Goal: Information Seeking & Learning: Learn about a topic

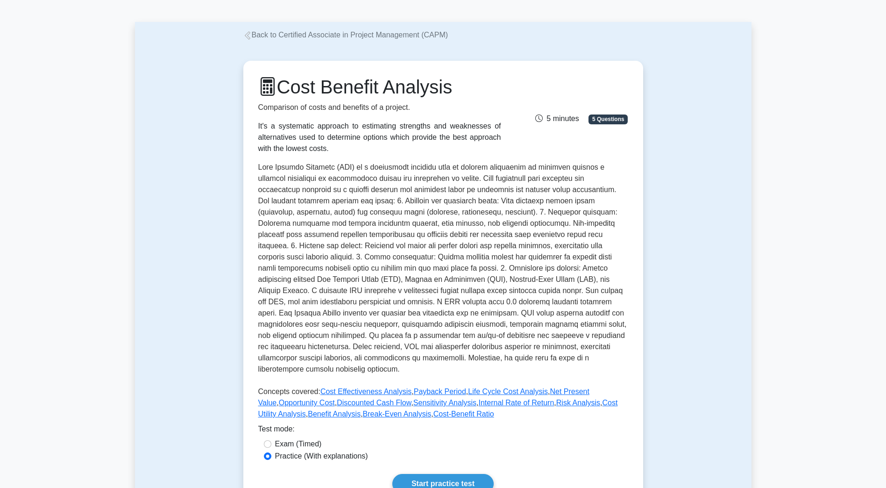
scroll to position [140, 0]
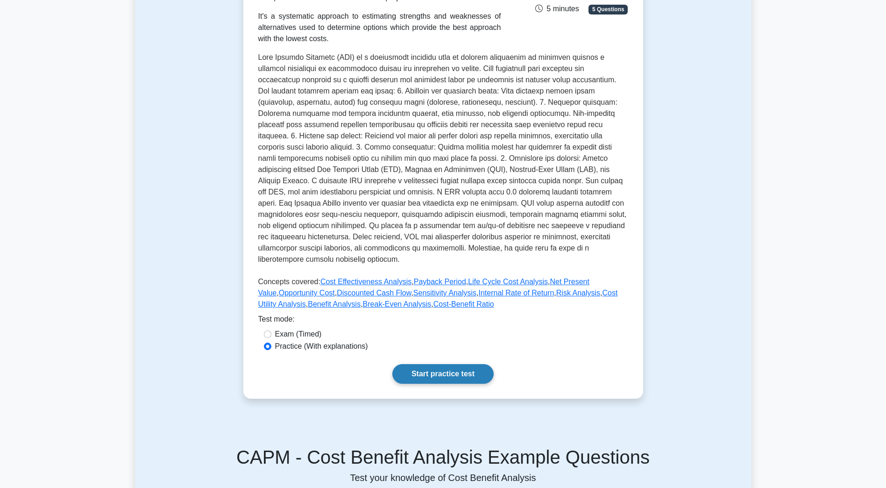
click at [472, 364] on link "Start practice test" at bounding box center [442, 374] width 101 height 20
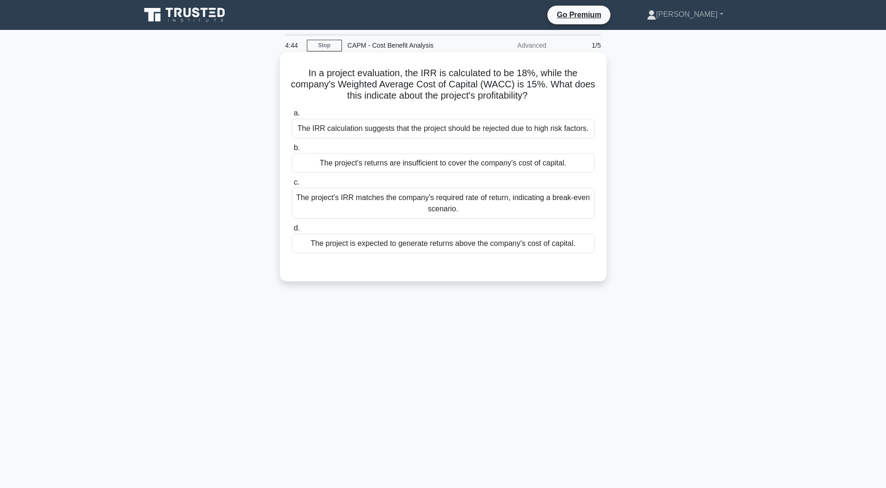
click at [495, 249] on div "The project is expected to generate returns above the company's cost of capital." at bounding box center [443, 243] width 303 height 20
click at [292, 231] on input "d. The project is expected to generate returns above the company's cost of capi…" at bounding box center [292, 228] width 0 height 6
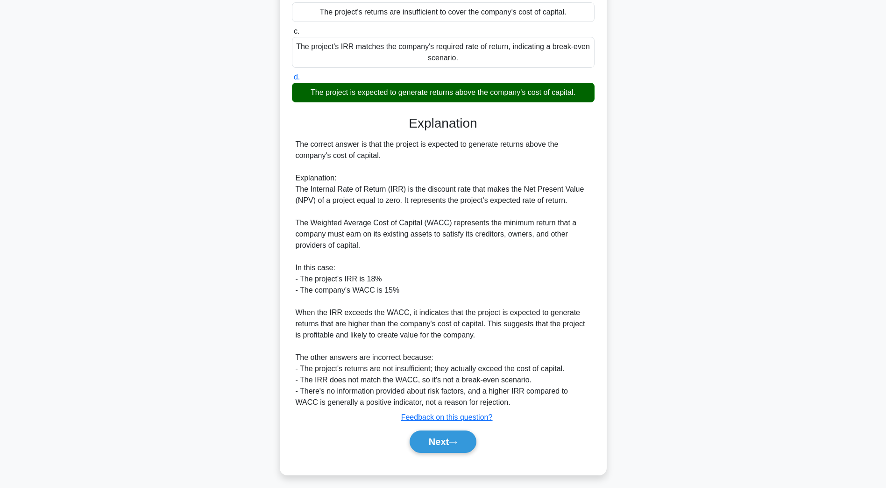
scroll to position [156, 0]
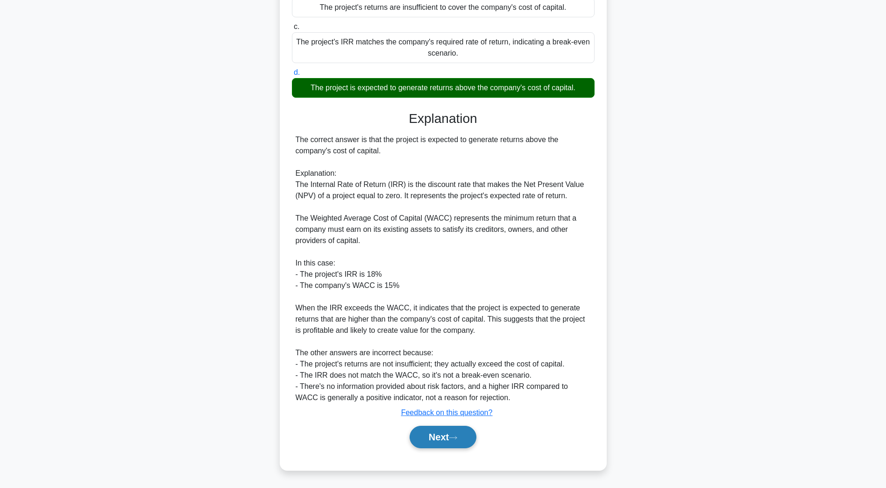
click at [445, 437] on button "Next" at bounding box center [443, 436] width 67 height 22
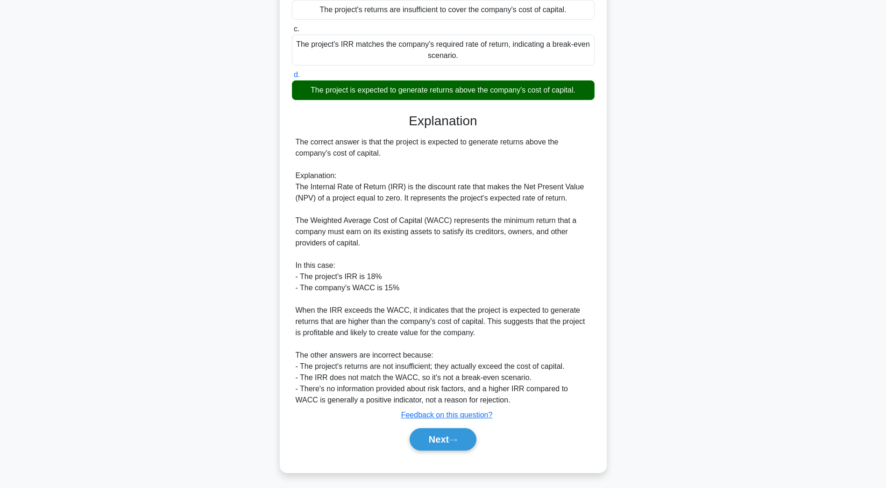
scroll to position [17, 0]
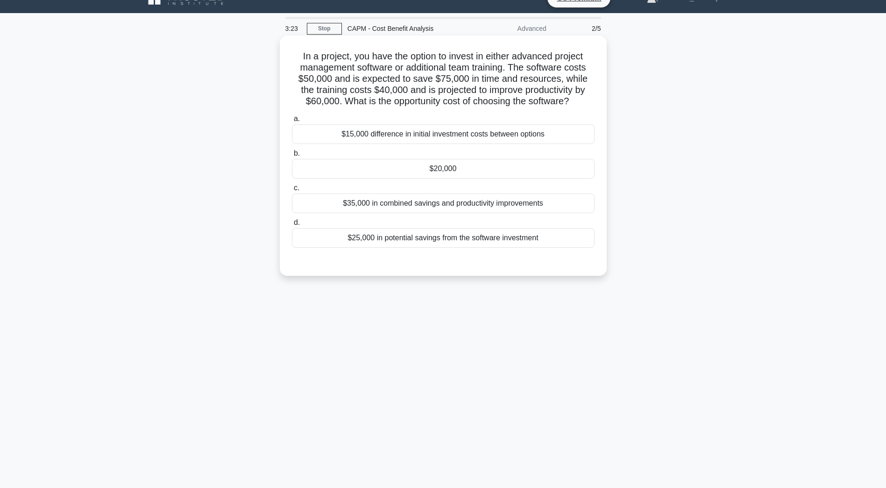
drag, startPoint x: 446, startPoint y: 240, endPoint x: 453, endPoint y: 236, distance: 8.2
click at [453, 236] on div "$25,000 in potential savings from the software investment" at bounding box center [443, 238] width 303 height 20
click at [399, 235] on div "$25,000 in potential savings from the software investment" at bounding box center [443, 238] width 303 height 20
click at [292, 226] on input "d. $25,000 in potential savings from the software investment" at bounding box center [292, 222] width 0 height 6
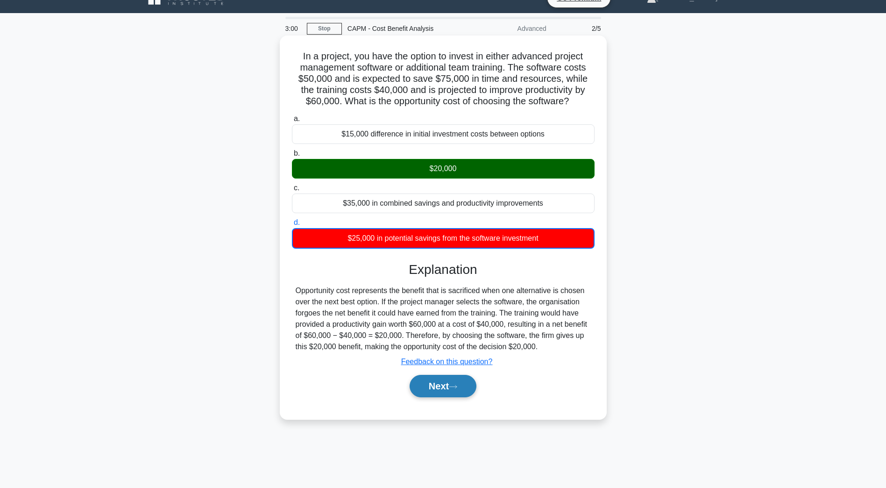
click at [456, 389] on icon at bounding box center [453, 386] width 8 height 5
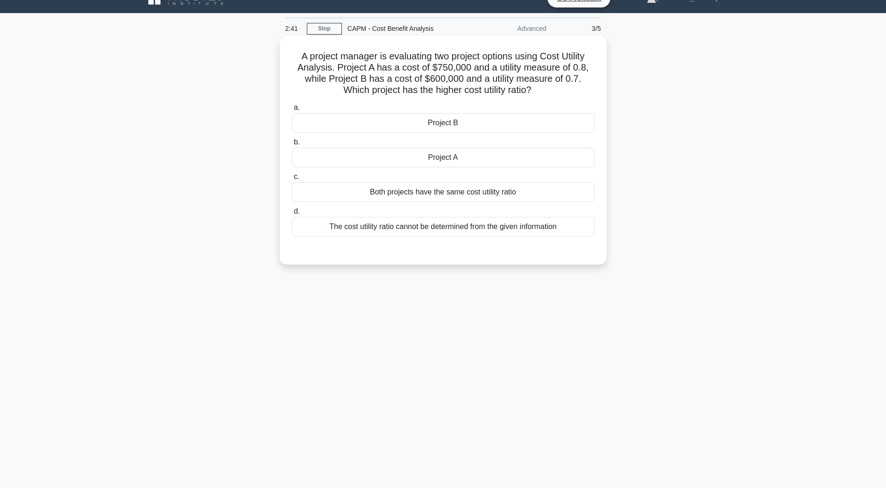
click at [440, 162] on div "Project A" at bounding box center [443, 158] width 303 height 20
click at [292, 145] on input "b. Project A" at bounding box center [292, 142] width 0 height 6
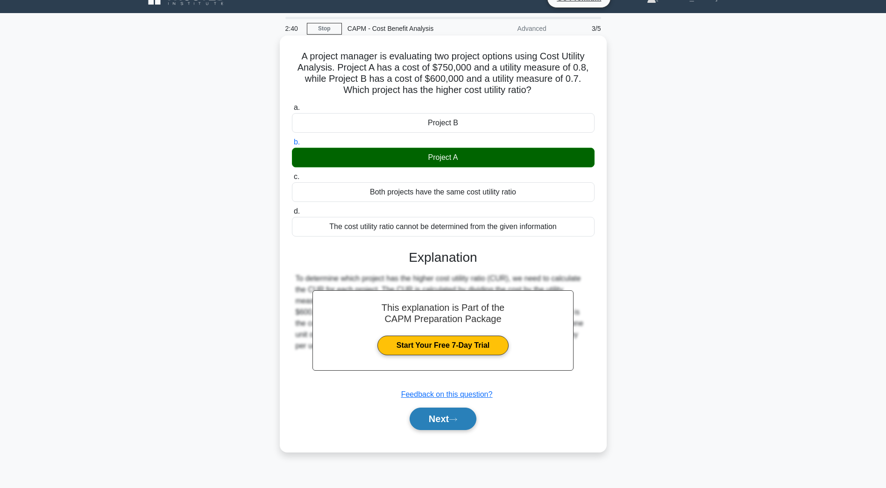
click at [441, 416] on button "Next" at bounding box center [443, 418] width 67 height 22
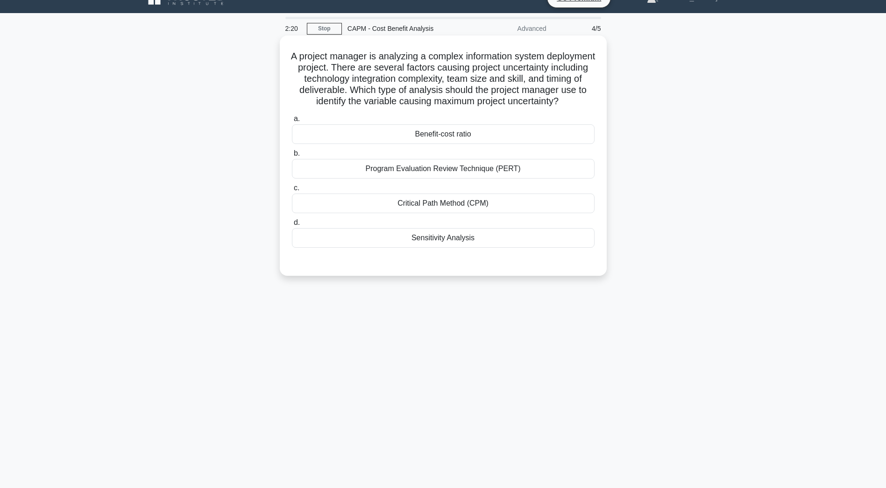
click at [444, 141] on div "Benefit-cost ratio" at bounding box center [443, 134] width 303 height 20
click at [292, 122] on input "a. Benefit-cost ratio" at bounding box center [292, 119] width 0 height 6
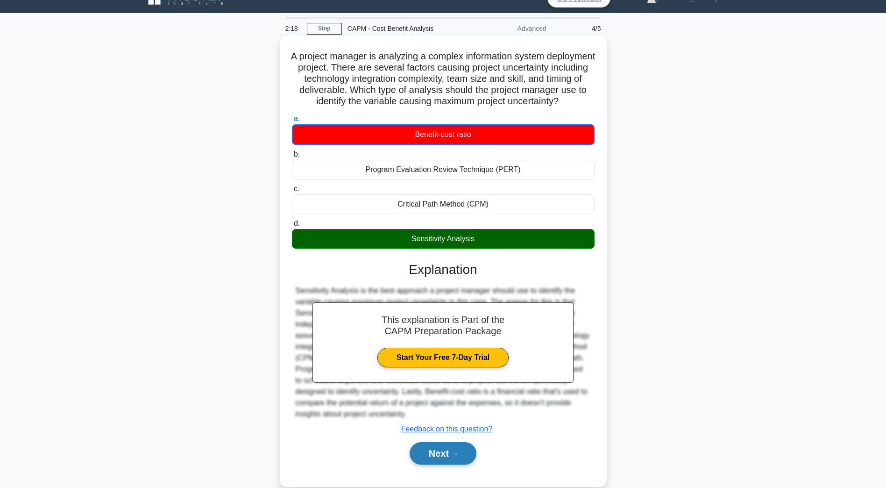
click at [445, 464] on button "Next" at bounding box center [443, 453] width 67 height 22
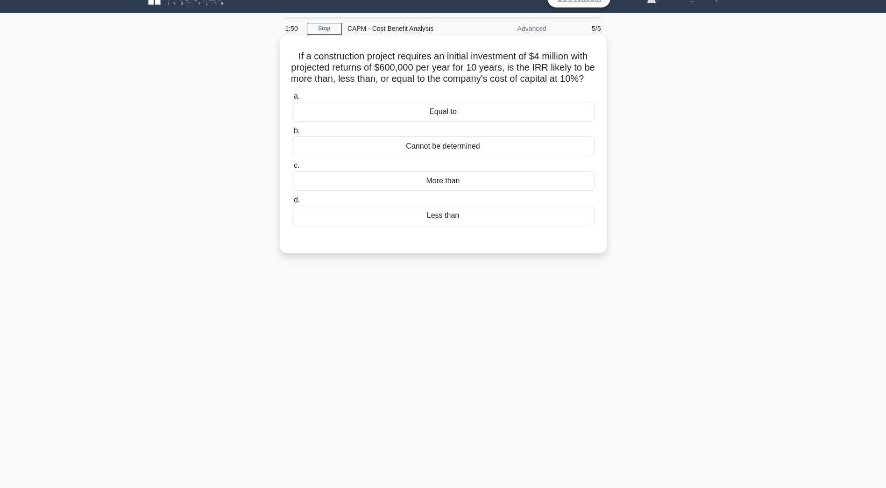
click at [463, 187] on div "More than" at bounding box center [443, 181] width 303 height 20
click at [292, 169] on input "c. More than" at bounding box center [292, 166] width 0 height 6
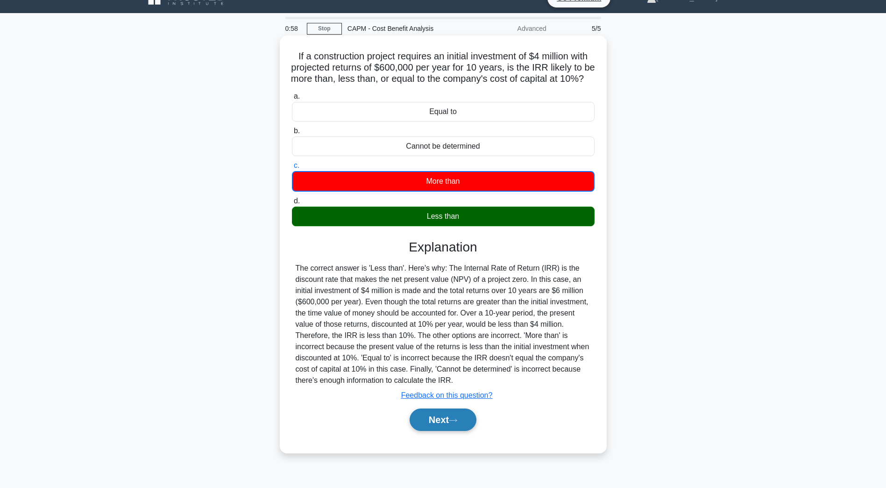
click at [441, 431] on button "Next" at bounding box center [443, 419] width 67 height 22
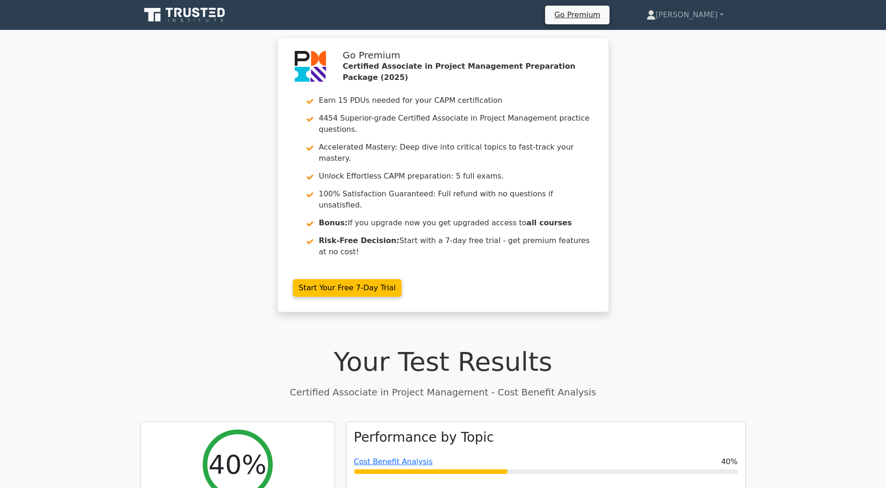
scroll to position [187, 0]
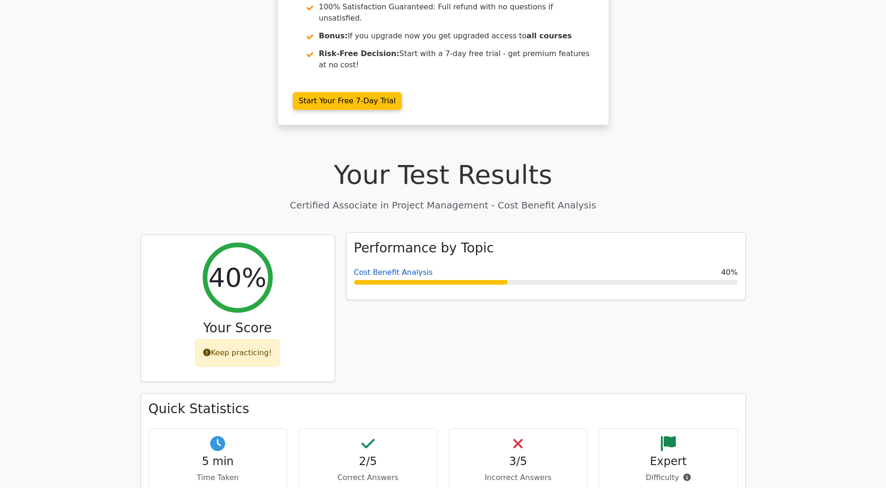
click at [364, 268] on link "Cost Benefit Analysis" at bounding box center [393, 272] width 79 height 9
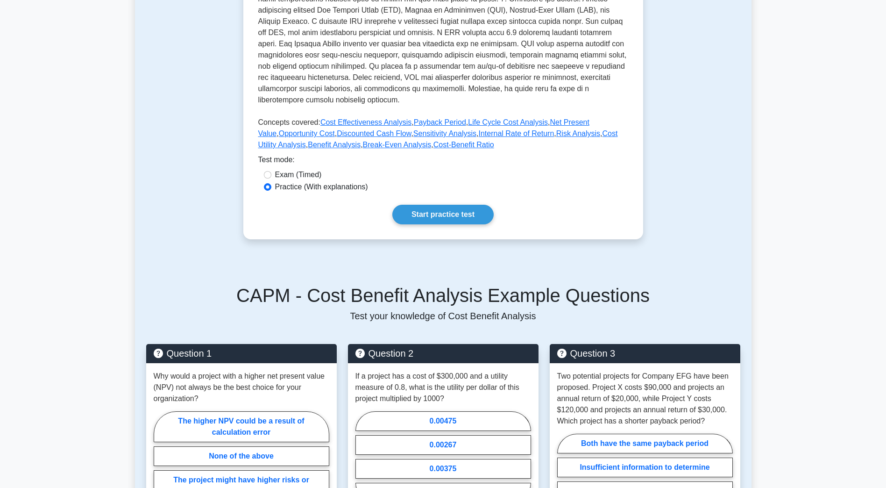
scroll to position [327, 0]
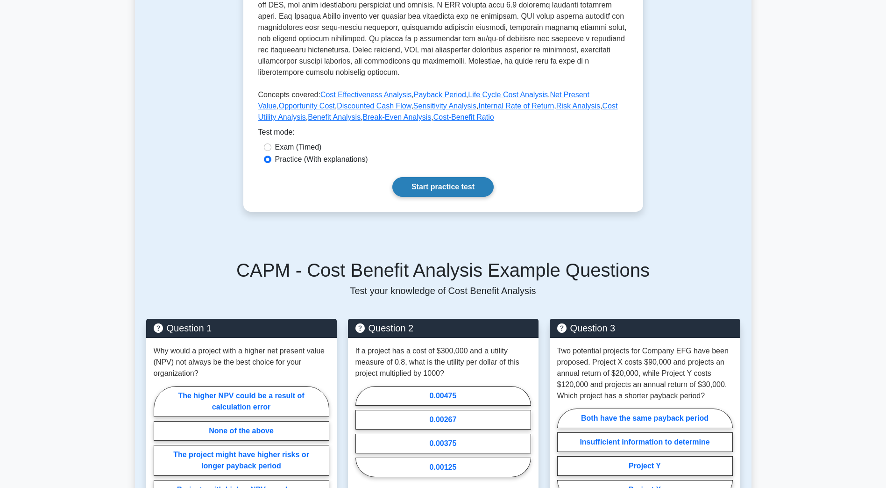
click at [461, 180] on link "Start practice test" at bounding box center [442, 187] width 101 height 20
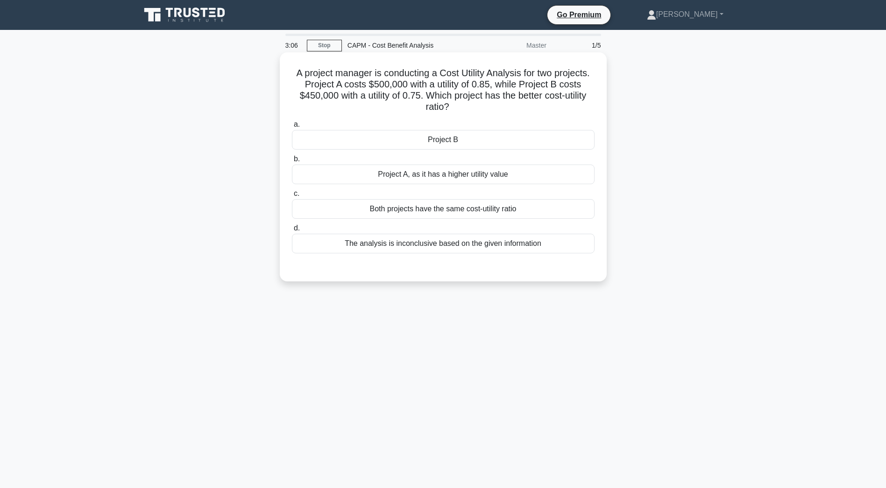
click at [383, 135] on div "Project B" at bounding box center [443, 140] width 303 height 20
click at [292, 127] on input "a. Project B" at bounding box center [292, 124] width 0 height 6
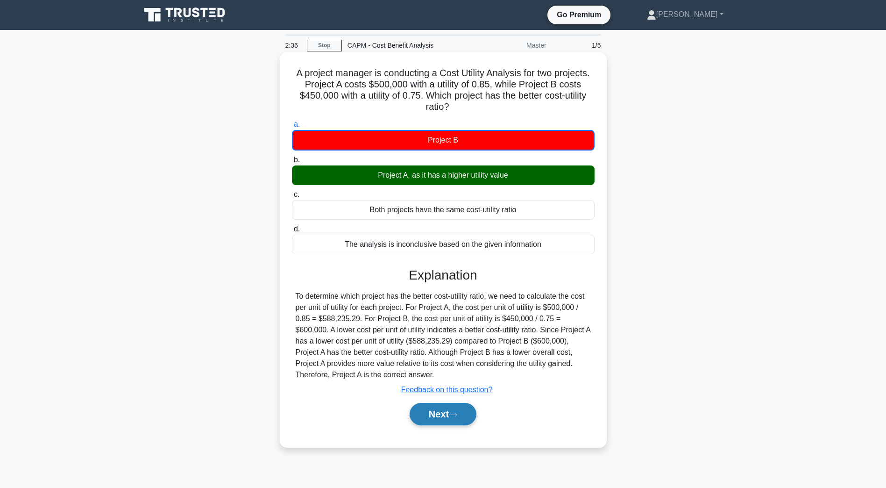
click at [442, 420] on button "Next" at bounding box center [443, 414] width 67 height 22
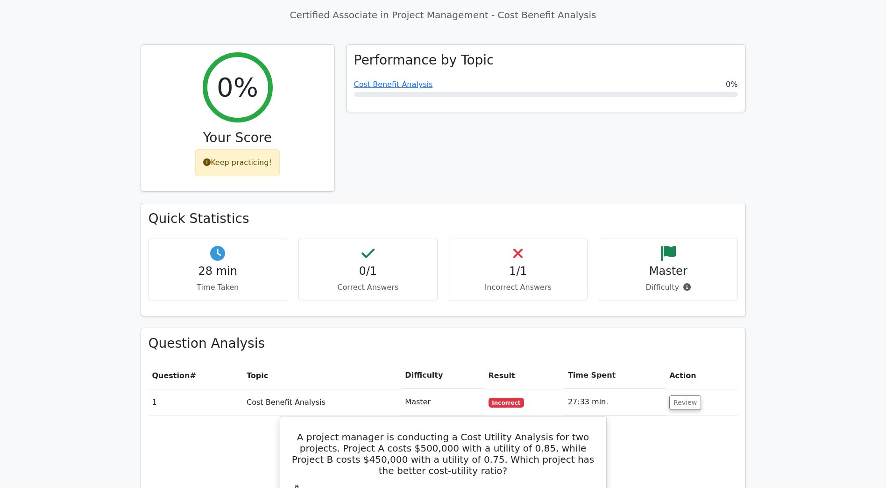
scroll to position [226, 0]
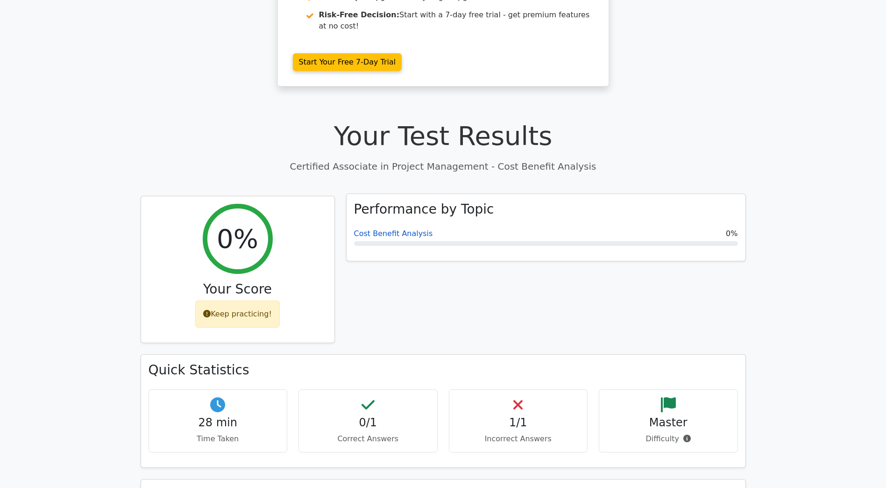
click at [401, 229] on link "Cost Benefit Analysis" at bounding box center [393, 233] width 79 height 9
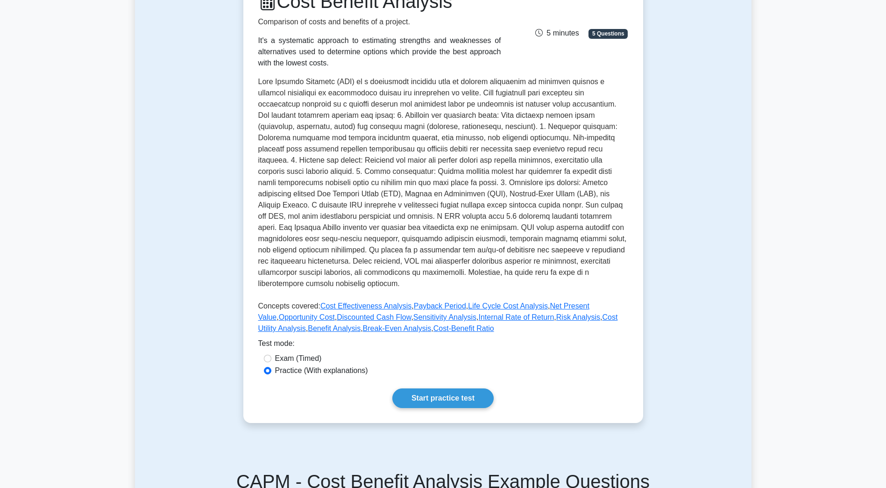
scroll to position [187, 0]
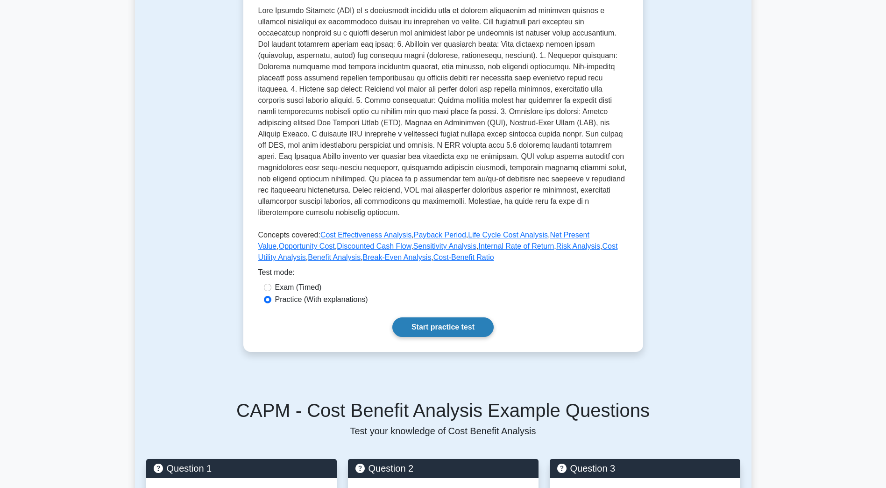
click at [432, 323] on link "Start practice test" at bounding box center [442, 327] width 101 height 20
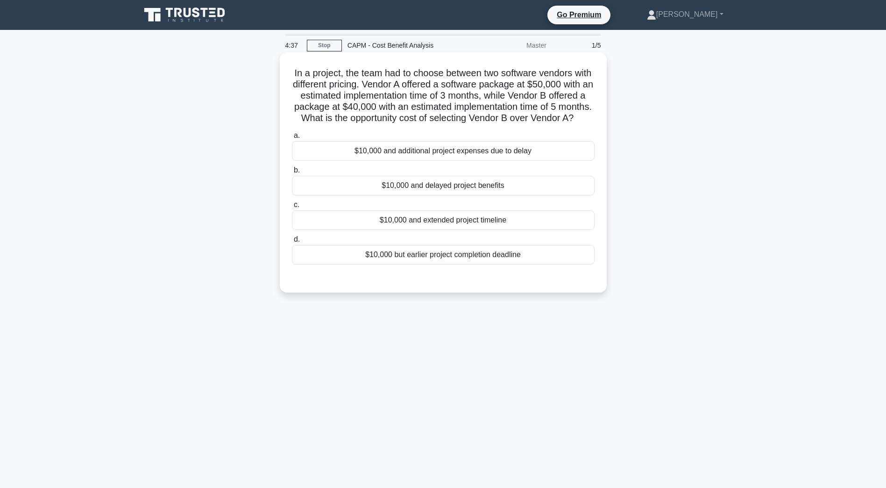
click at [474, 230] on div "$10,000 and extended project timeline" at bounding box center [443, 220] width 303 height 20
click at [292, 208] on input "c. $10,000 and extended project timeline" at bounding box center [292, 205] width 0 height 6
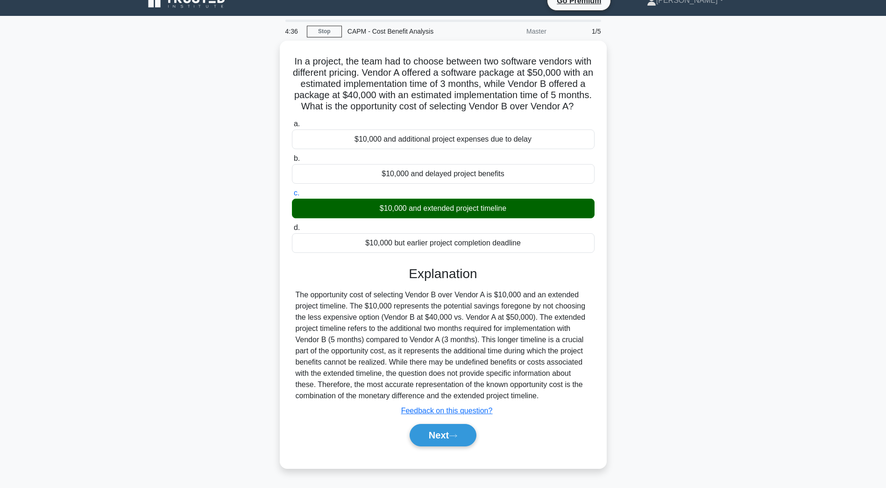
scroll to position [21, 0]
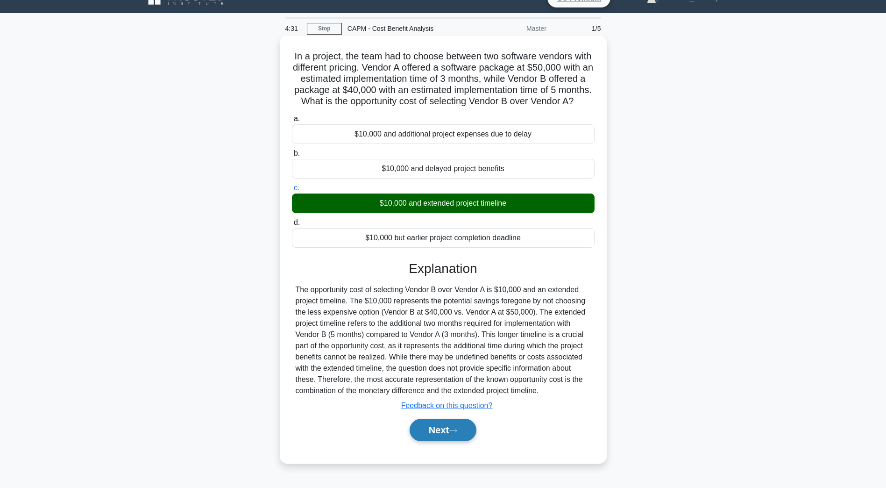
click at [457, 441] on button "Next" at bounding box center [443, 429] width 67 height 22
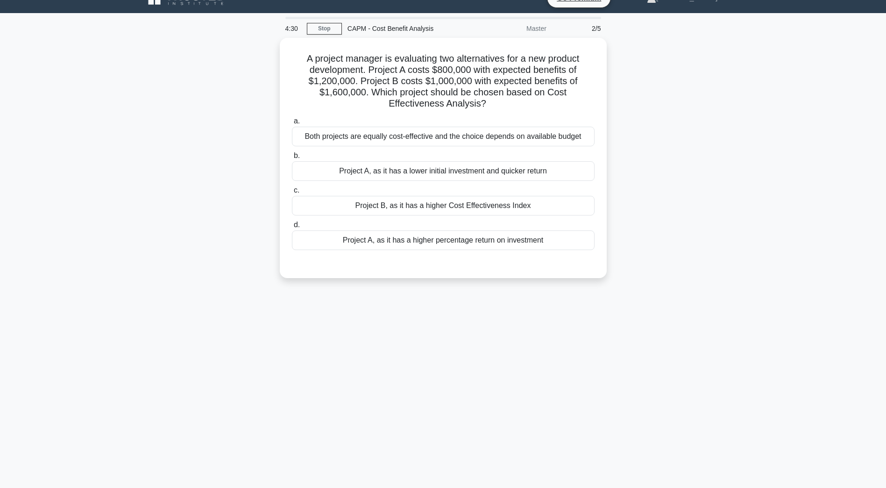
scroll to position [17, 0]
click at [400, 197] on div "Project B, as it has a higher Cost Effectiveness Index" at bounding box center [443, 203] width 303 height 20
click at [292, 191] on input "c. Project B, as it has a higher Cost Effectiveness Index" at bounding box center [292, 188] width 0 height 6
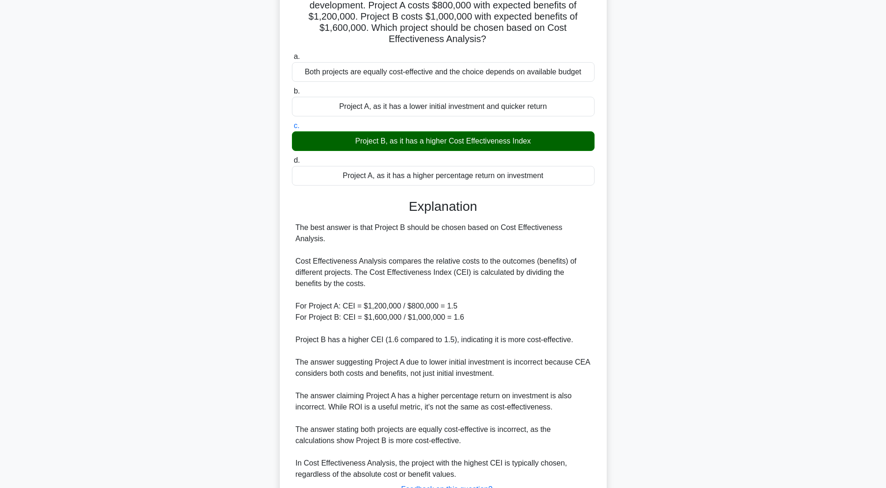
scroll to position [145, 0]
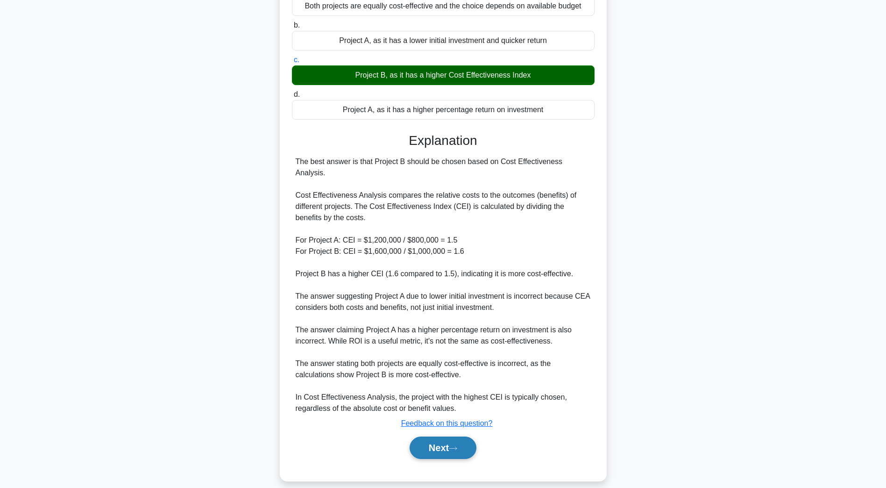
click at [438, 444] on button "Next" at bounding box center [443, 447] width 67 height 22
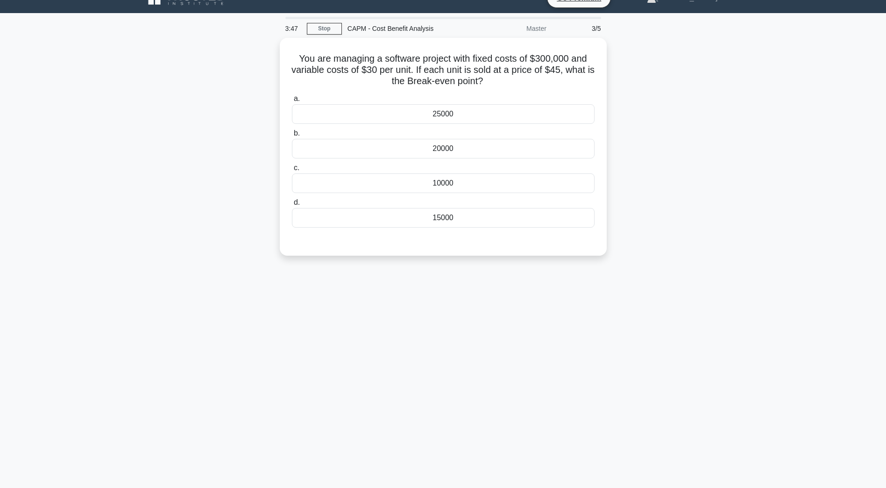
scroll to position [17, 0]
click at [445, 149] on div "20000" at bounding box center [443, 146] width 303 height 20
click at [292, 134] on input "b. 20000" at bounding box center [292, 131] width 0 height 6
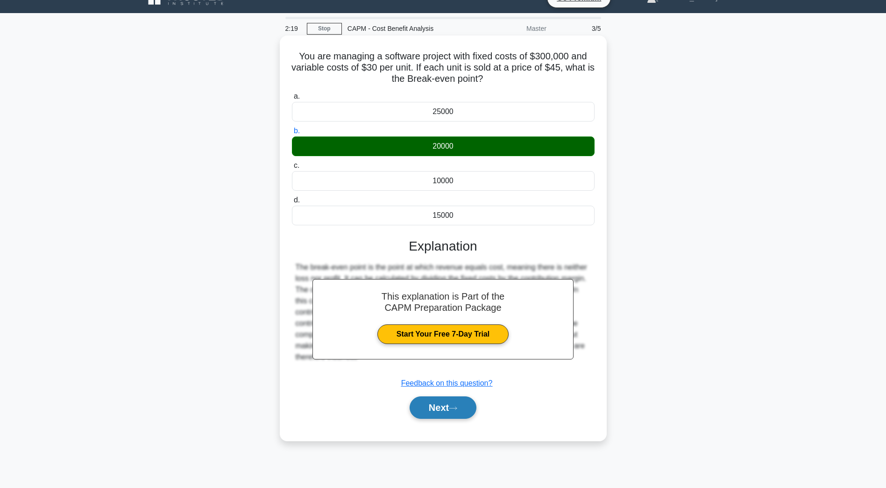
click at [469, 410] on button "Next" at bounding box center [443, 407] width 67 height 22
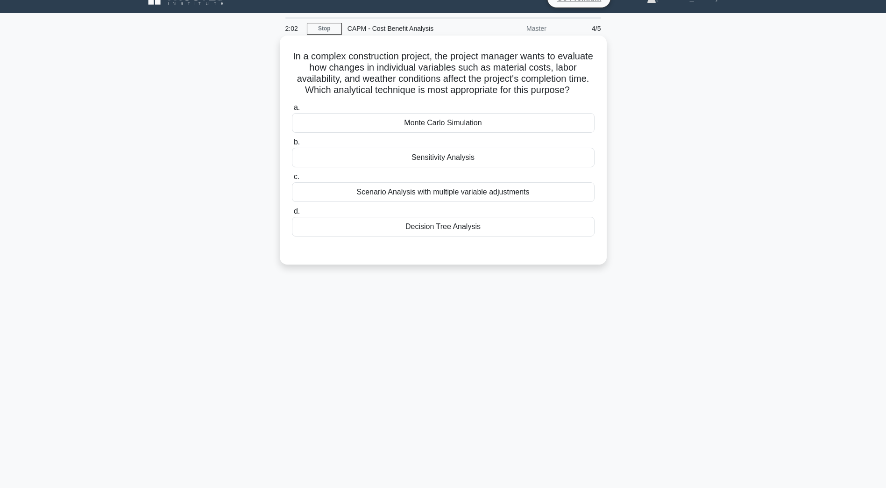
click at [388, 202] on div "Scenario Analysis with multiple variable adjustments" at bounding box center [443, 192] width 303 height 20
click at [292, 180] on input "c. Scenario Analysis with multiple variable adjustments" at bounding box center [292, 177] width 0 height 6
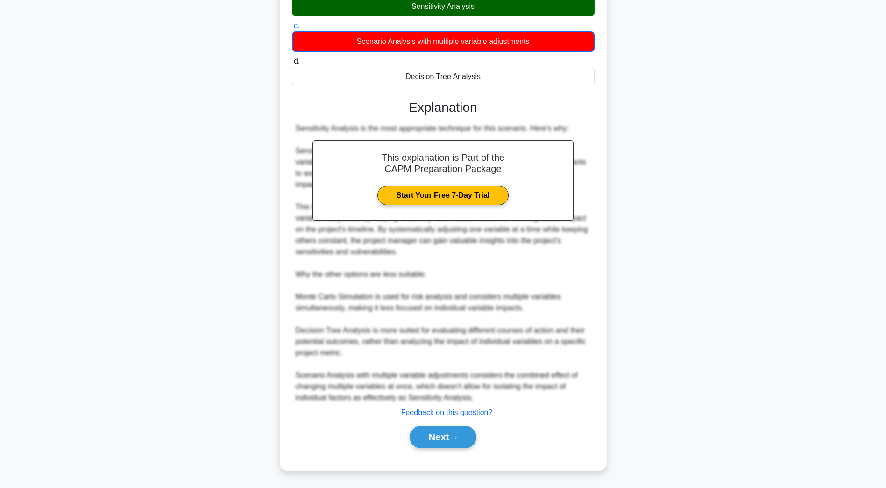
scroll to position [179, 0]
click at [442, 436] on button "Next" at bounding box center [443, 436] width 67 height 22
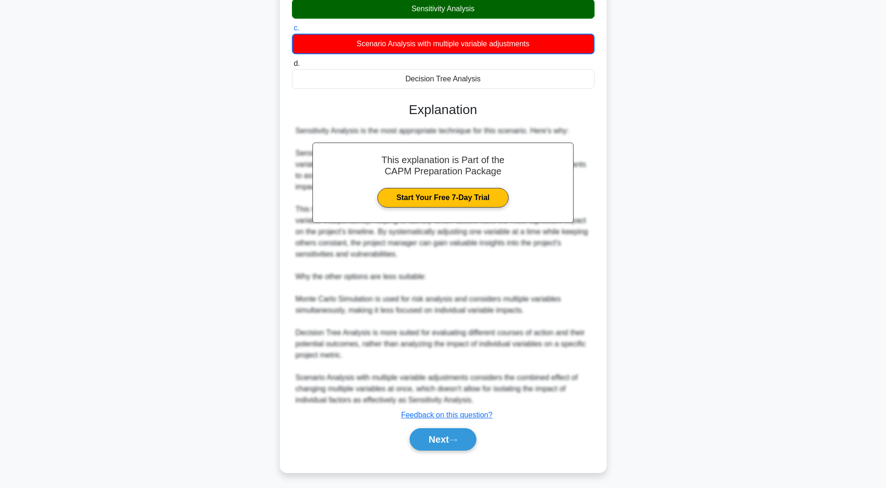
scroll to position [17, 0]
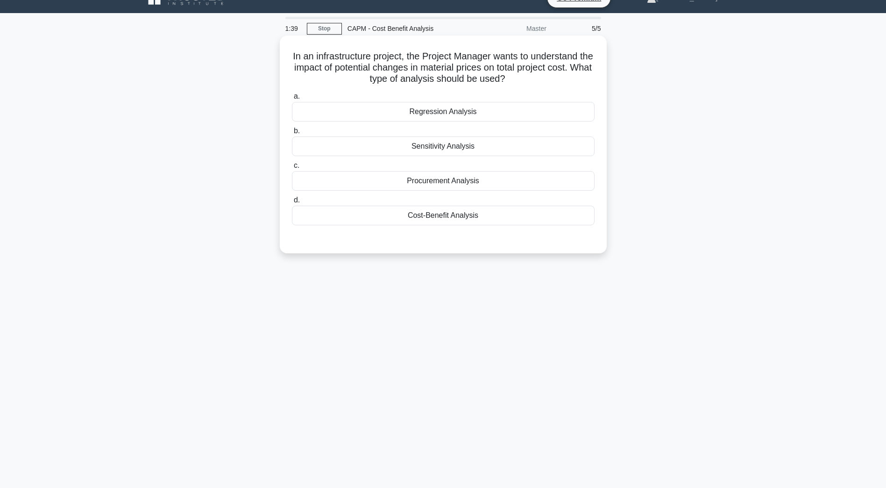
click at [430, 188] on div "Procurement Analysis" at bounding box center [443, 181] width 303 height 20
click at [292, 169] on input "c. Procurement Analysis" at bounding box center [292, 166] width 0 height 6
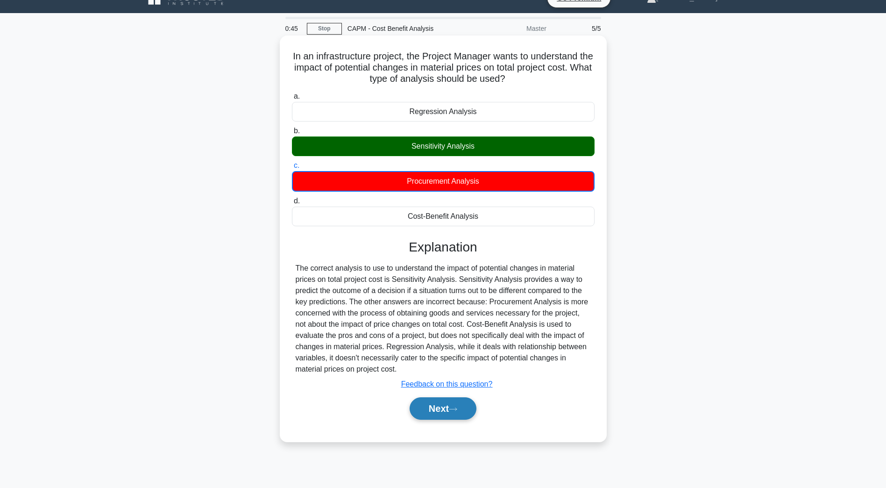
click at [440, 416] on button "Next" at bounding box center [443, 408] width 67 height 22
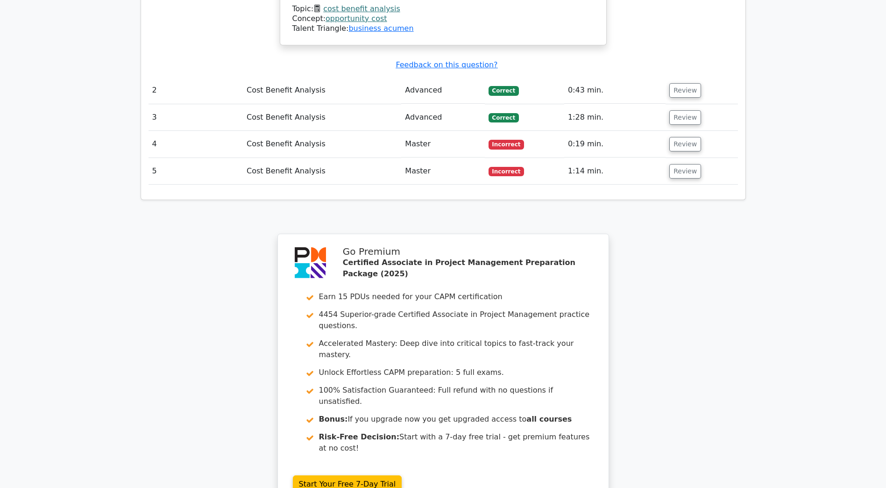
scroll to position [1272, 0]
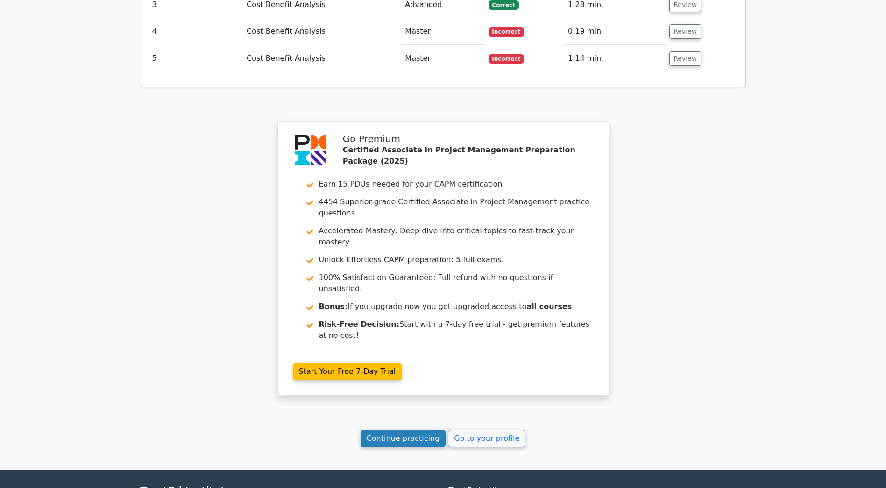
click at [384, 429] on link "Continue practicing" at bounding box center [403, 438] width 85 height 18
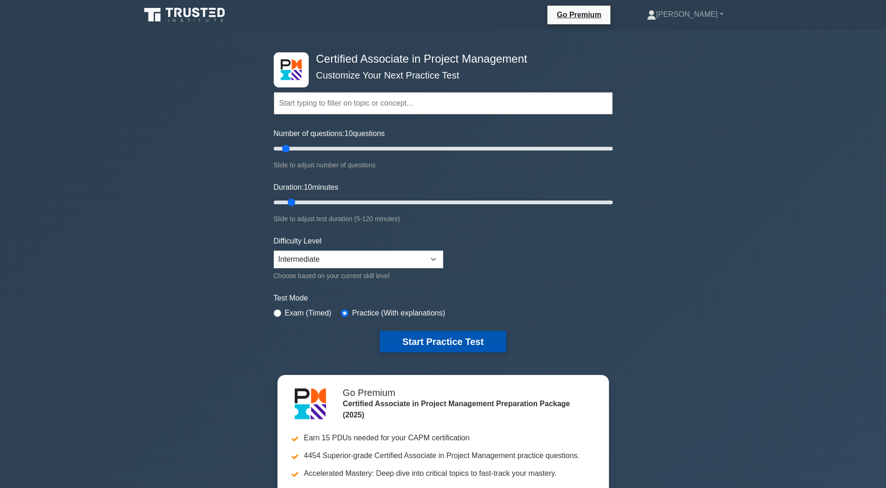
click at [435, 346] on button "Start Practice Test" at bounding box center [443, 341] width 126 height 21
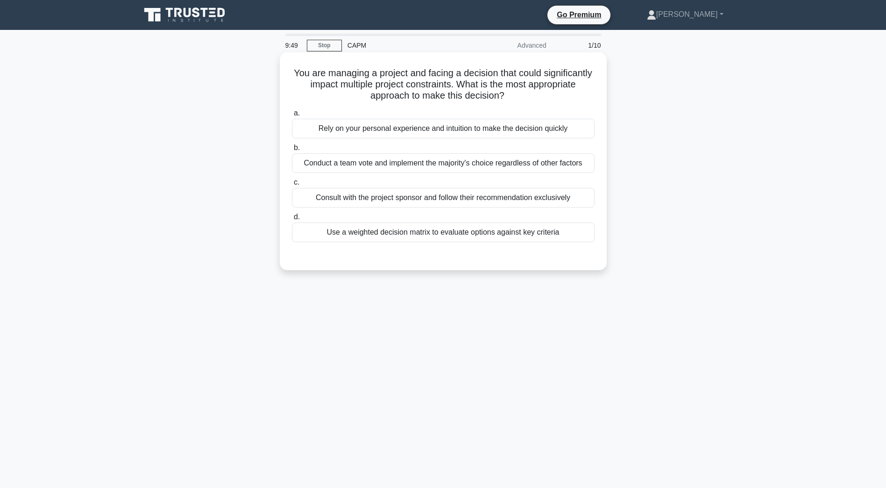
click at [496, 234] on div "Use a weighted decision matrix to evaluate options against key criteria" at bounding box center [443, 232] width 303 height 20
click at [292, 220] on input "d. Use a weighted decision matrix to evaluate options against key criteria" at bounding box center [292, 217] width 0 height 6
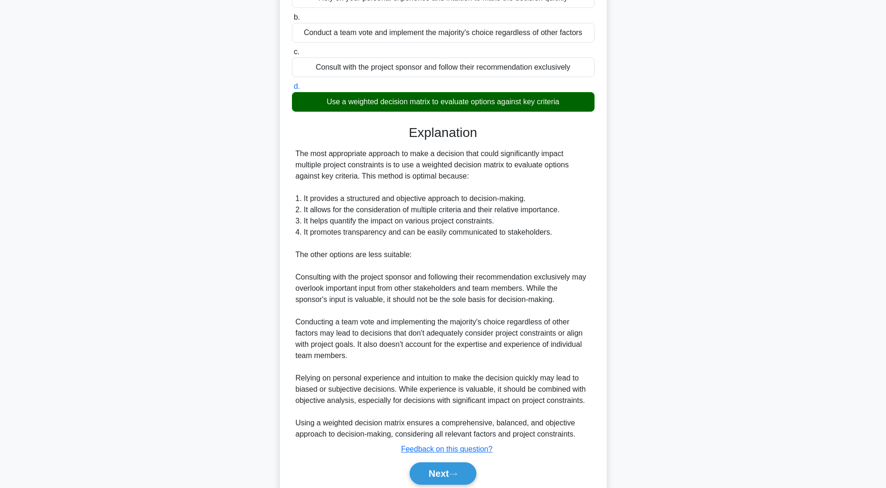
scroll to position [167, 0]
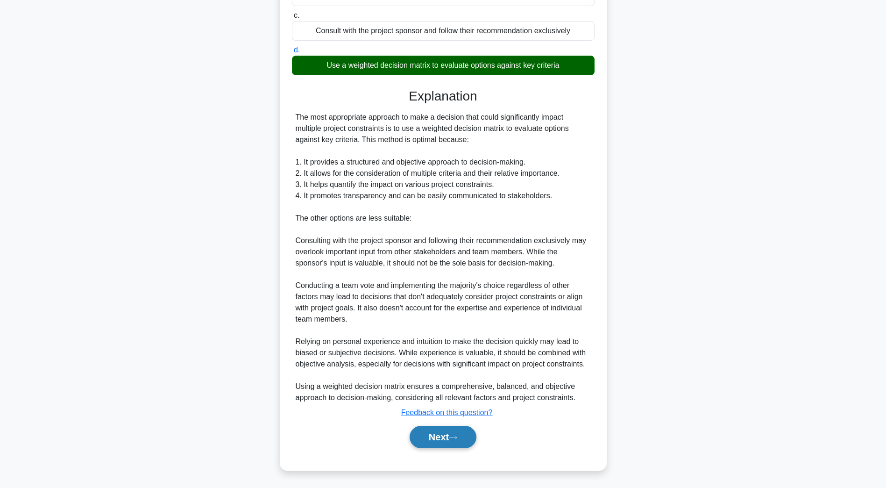
click at [430, 443] on button "Next" at bounding box center [443, 436] width 67 height 22
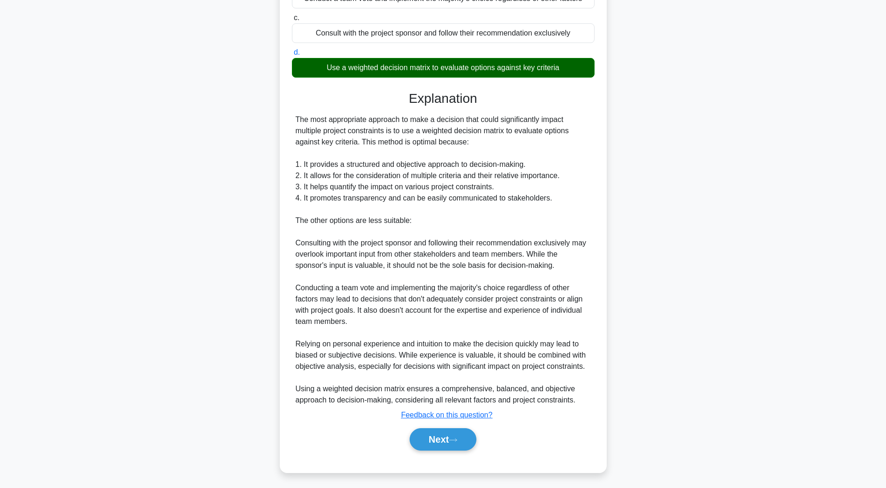
scroll to position [17, 0]
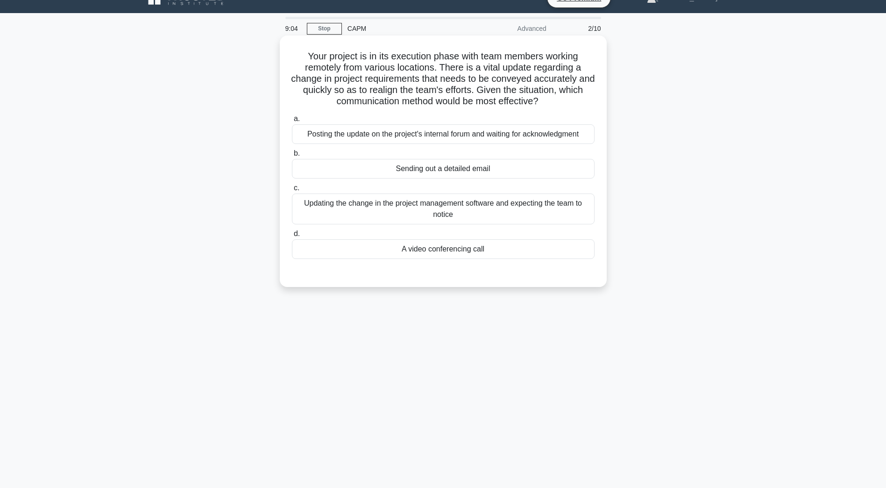
click at [357, 172] on div "Sending out a detailed email" at bounding box center [443, 169] width 303 height 20
click at [292, 156] on input "b. Sending out a detailed email" at bounding box center [292, 153] width 0 height 6
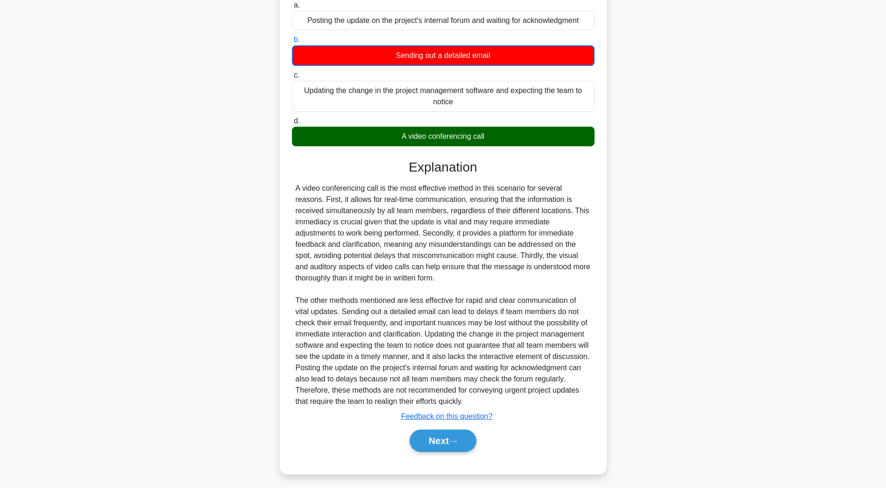
scroll to position [134, 0]
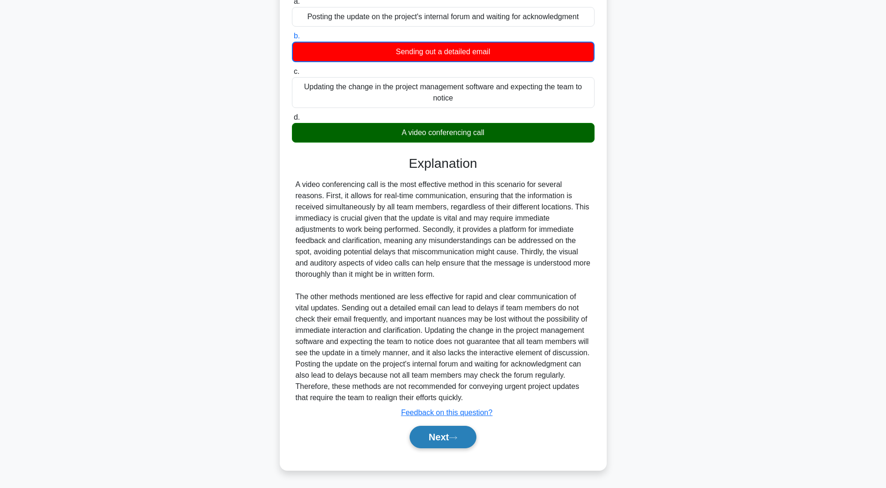
click at [462, 443] on button "Next" at bounding box center [443, 436] width 67 height 22
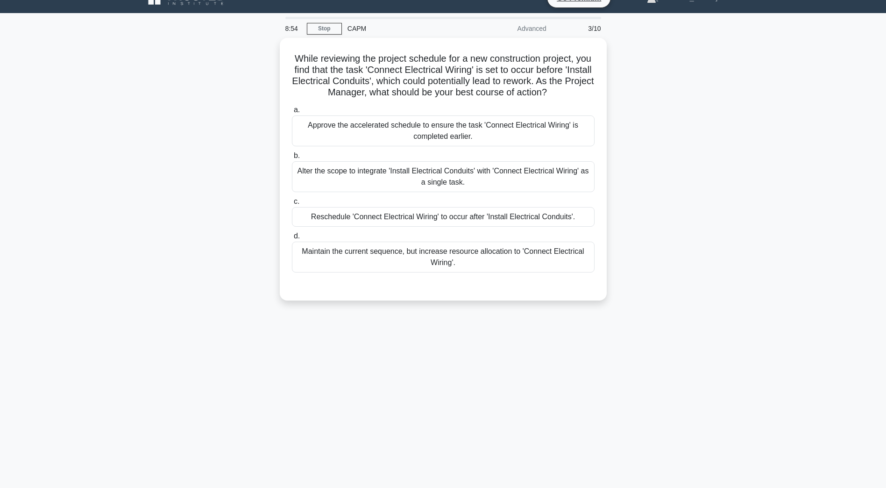
scroll to position [17, 0]
click at [440, 223] on div "Reschedule 'Connect Electrical Wiring' to occur after 'Install Electrical Condu…" at bounding box center [443, 215] width 303 height 20
click at [292, 202] on input "c. Reschedule 'Connect Electrical Wiring' to occur after 'Install Electrical Co…" at bounding box center [292, 199] width 0 height 6
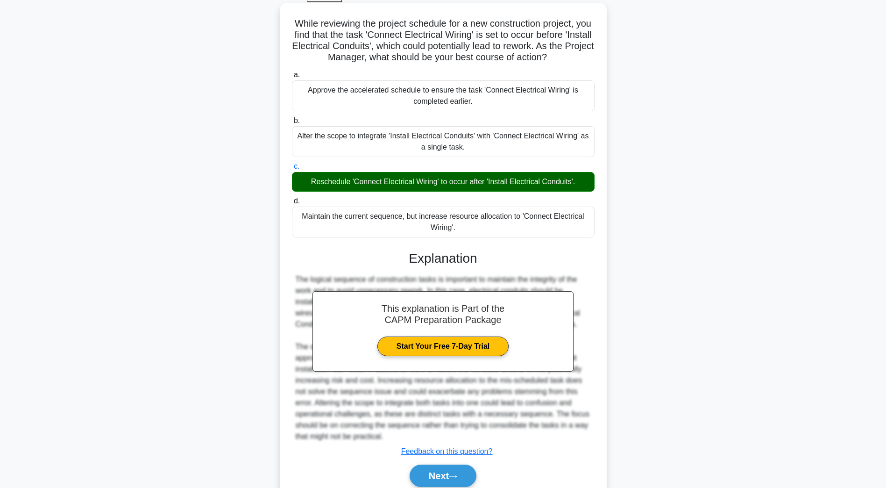
scroll to position [89, 0]
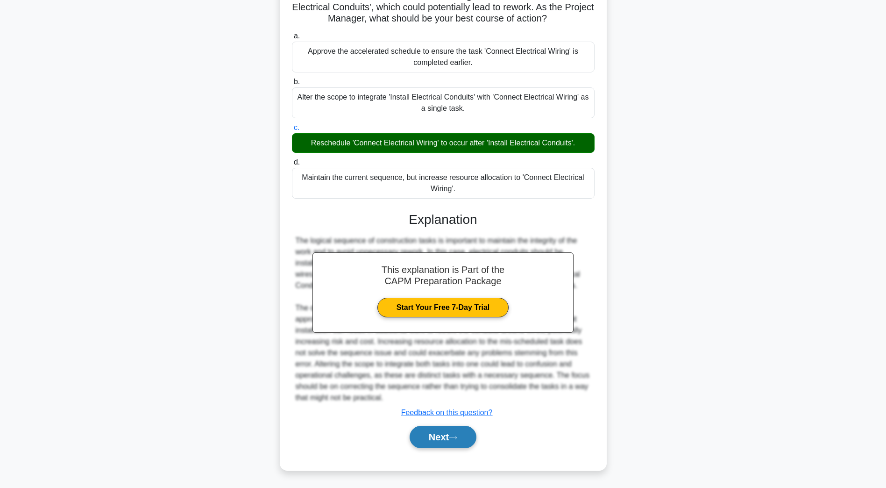
click at [430, 440] on button "Next" at bounding box center [443, 436] width 67 height 22
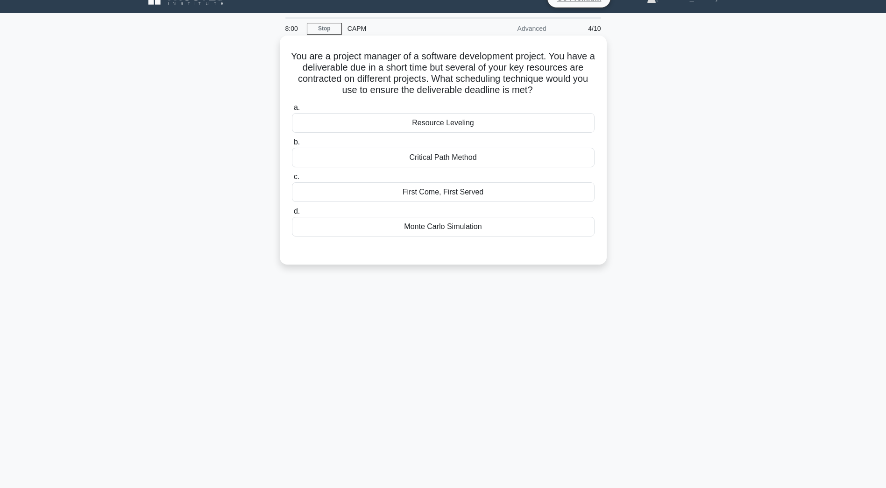
click at [425, 167] on div "Critical Path Method" at bounding box center [443, 158] width 303 height 20
click at [292, 145] on input "b. Critical Path Method" at bounding box center [292, 142] width 0 height 6
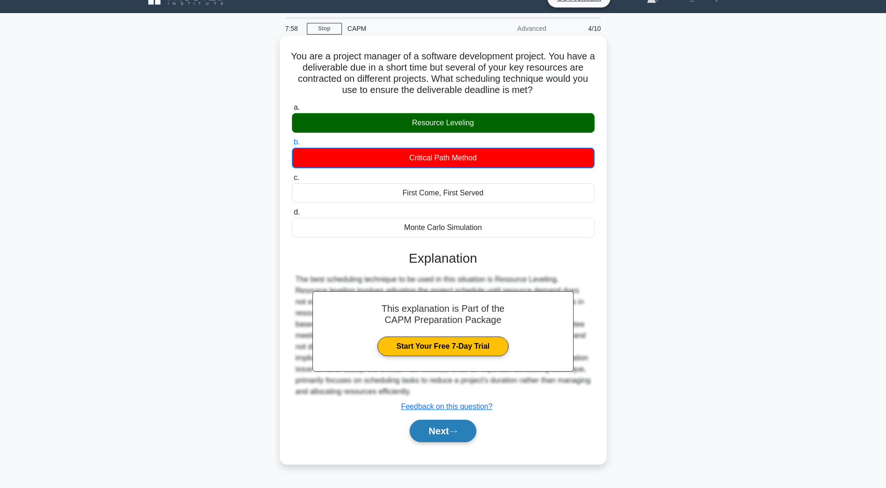
click at [411, 428] on button "Next" at bounding box center [443, 430] width 67 height 22
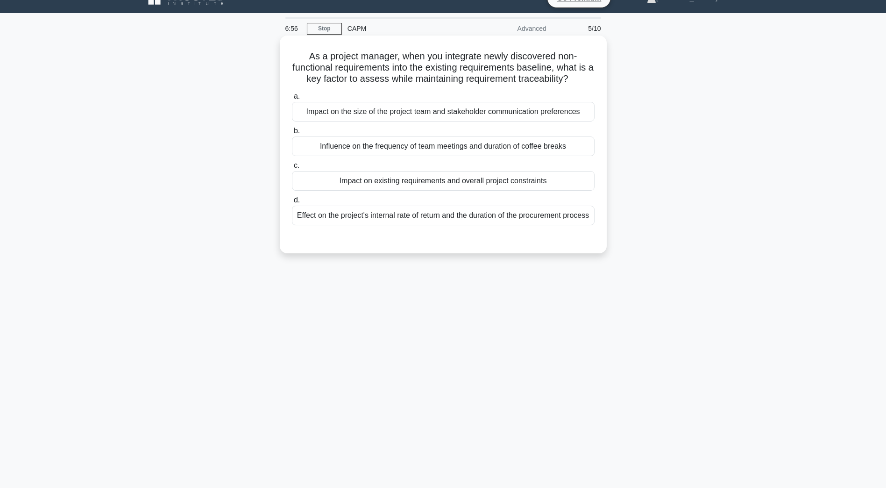
click at [371, 189] on div "Impact on existing requirements and overall project constraints" at bounding box center [443, 181] width 303 height 20
click at [292, 169] on input "c. Impact on existing requirements and overall project constraints" at bounding box center [292, 166] width 0 height 6
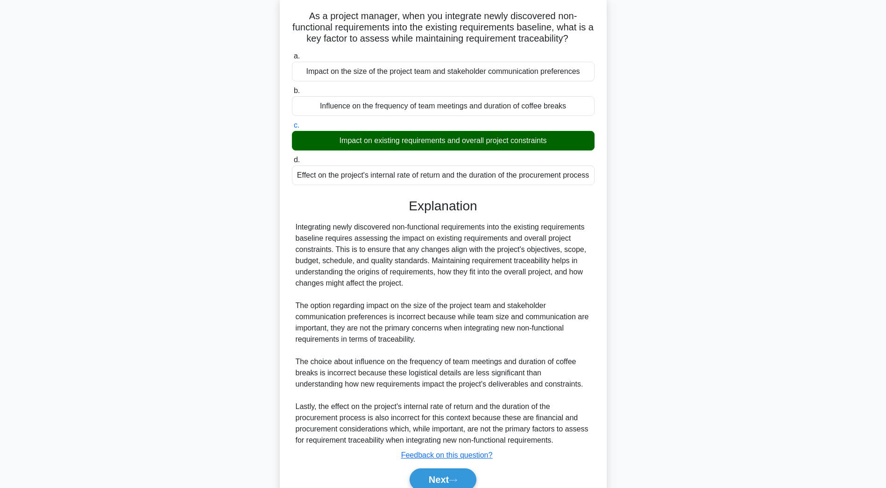
scroll to position [111, 0]
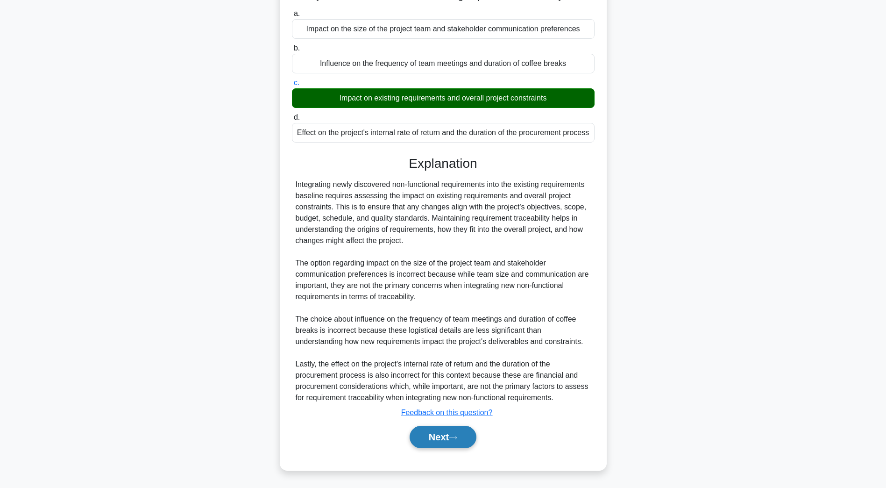
click at [471, 434] on button "Next" at bounding box center [443, 436] width 67 height 22
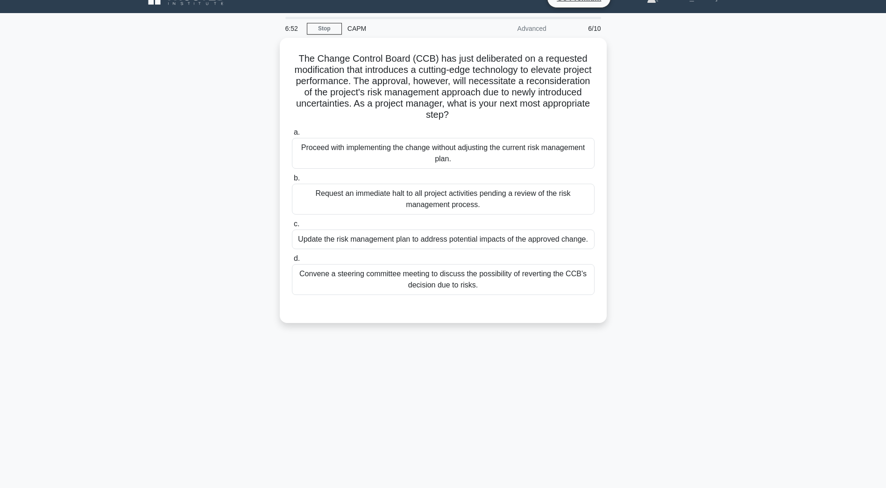
scroll to position [17, 0]
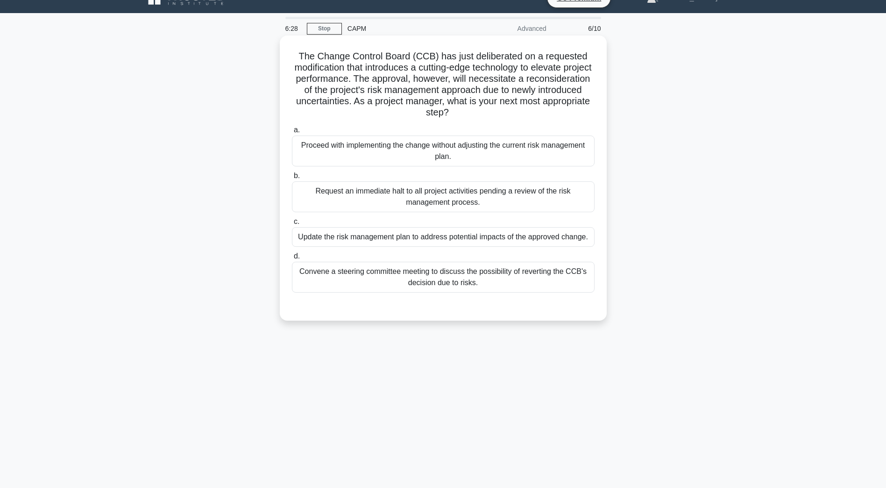
click at [337, 237] on div "Update the risk management plan to address potential impacts of the approved ch…" at bounding box center [443, 237] width 303 height 20
click at [292, 225] on input "c. Update the risk management plan to address potential impacts of the approved…" at bounding box center [292, 222] width 0 height 6
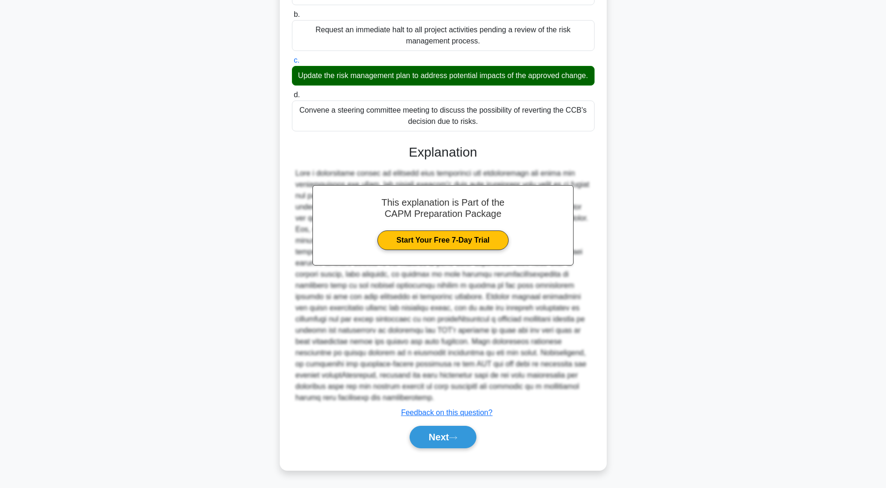
scroll to position [190, 0]
click at [467, 437] on button "Next" at bounding box center [443, 436] width 67 height 22
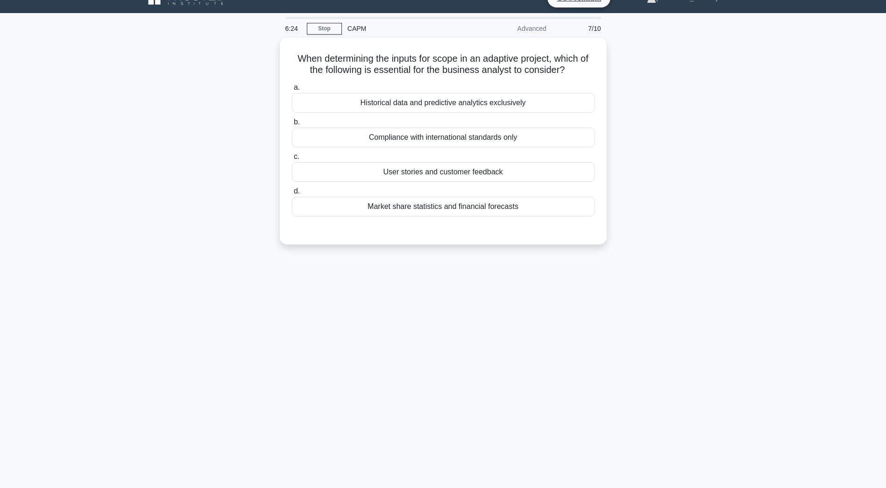
scroll to position [17, 0]
click at [455, 175] on div "User stories and customer feedback" at bounding box center [443, 170] width 303 height 20
click at [292, 157] on input "c. User stories and customer feedback" at bounding box center [292, 154] width 0 height 6
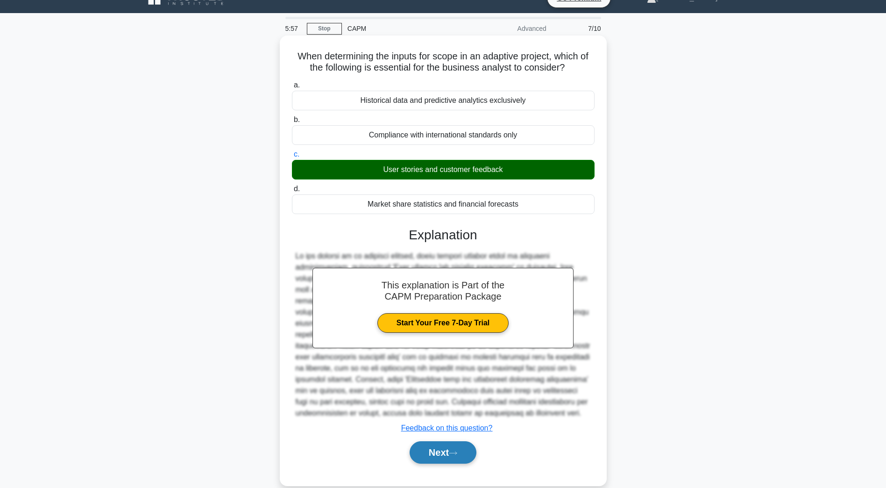
click at [437, 451] on button "Next" at bounding box center [443, 452] width 67 height 22
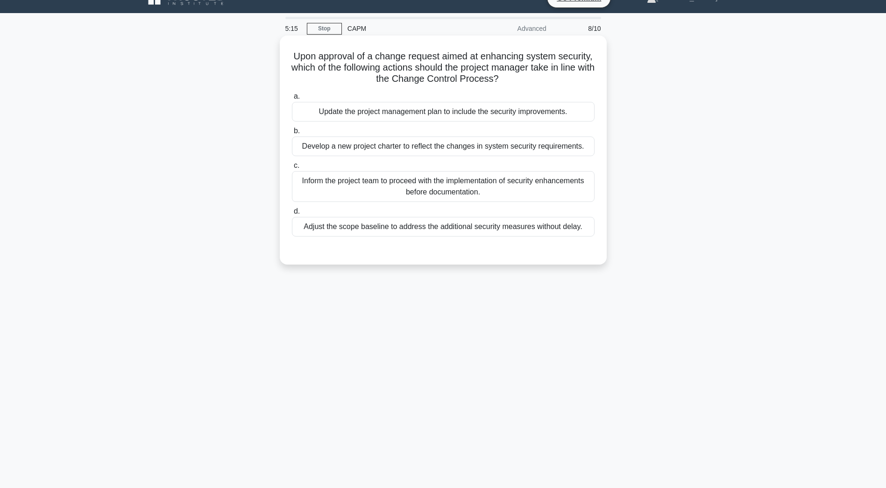
click at [370, 115] on div "Update the project management plan to include the security improvements." at bounding box center [443, 112] width 303 height 20
click at [292, 99] on input "a. Update the project management plan to include the security improvements." at bounding box center [292, 96] width 0 height 6
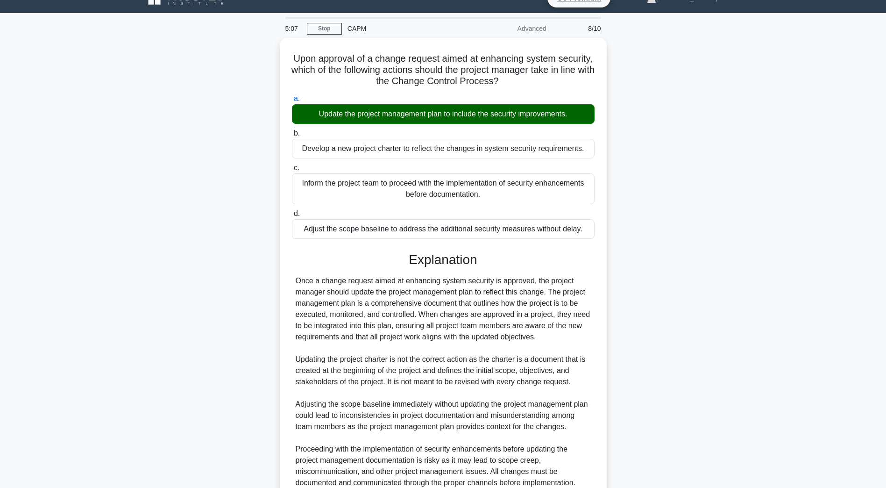
scroll to position [110, 0]
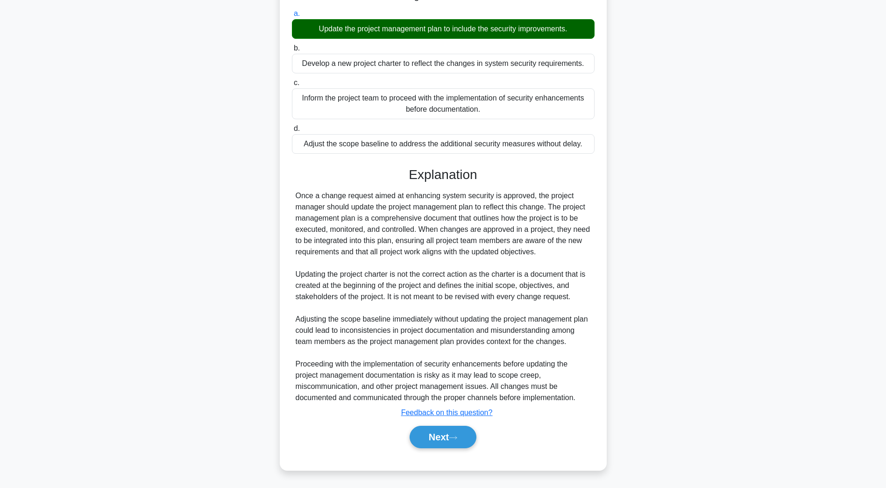
click at [436, 452] on div "Next" at bounding box center [443, 437] width 303 height 30
click at [437, 444] on button "Next" at bounding box center [443, 436] width 67 height 22
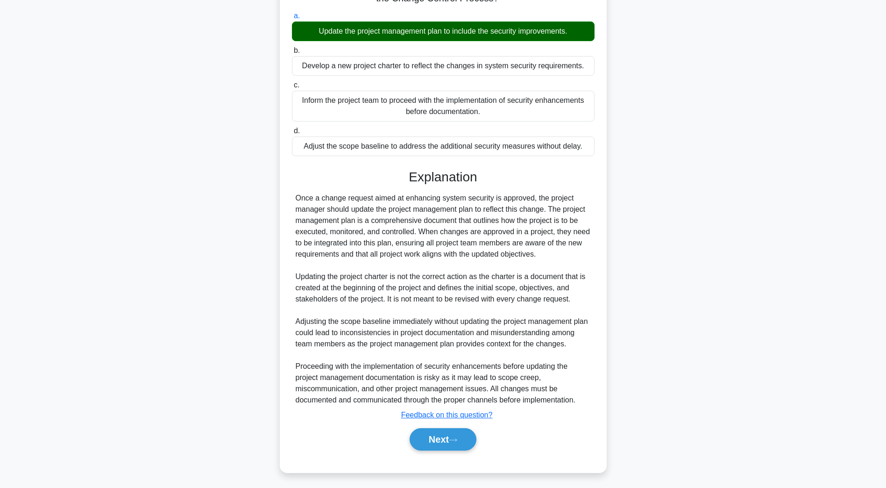
scroll to position [17, 0]
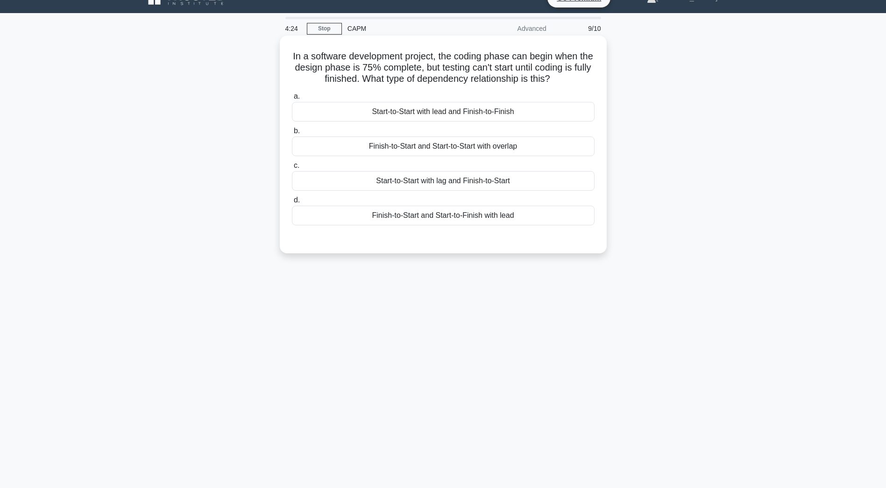
click at [429, 185] on div "Start-to-Start with lag and Finish-to-Start" at bounding box center [443, 181] width 303 height 20
click at [292, 169] on input "c. Start-to-Start with lag and Finish-to-Start" at bounding box center [292, 166] width 0 height 6
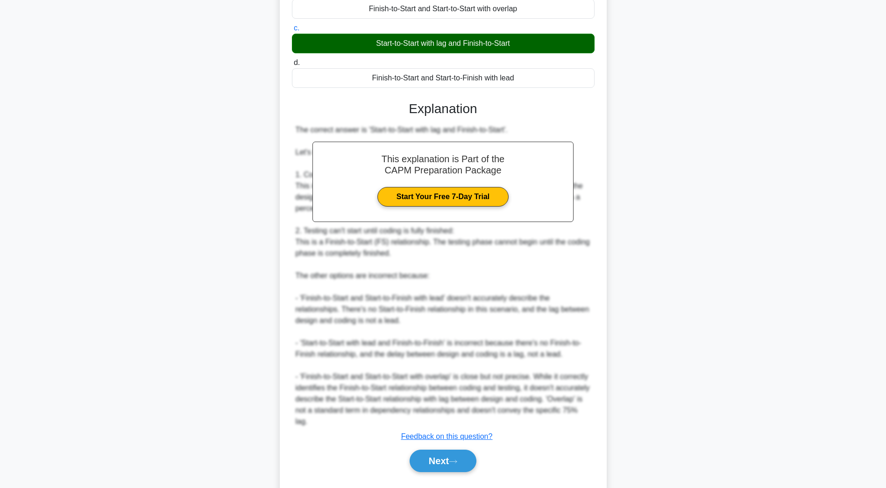
scroll to position [157, 0]
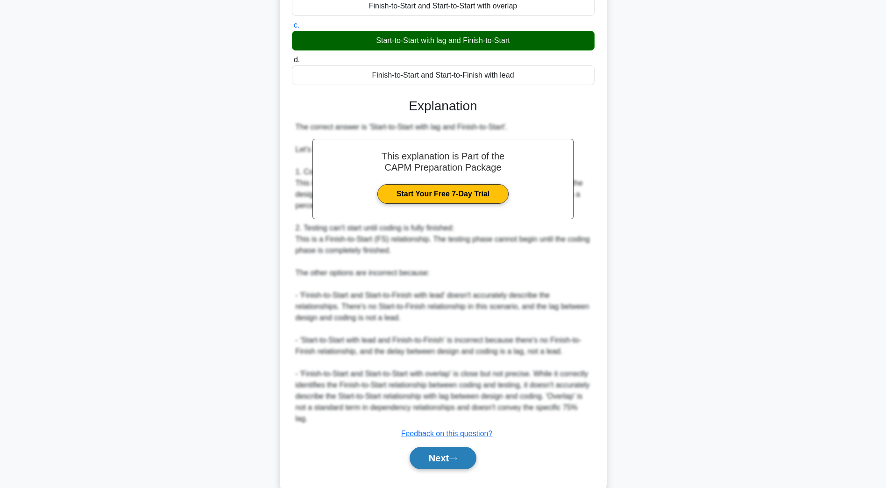
click at [420, 456] on button "Next" at bounding box center [443, 457] width 67 height 22
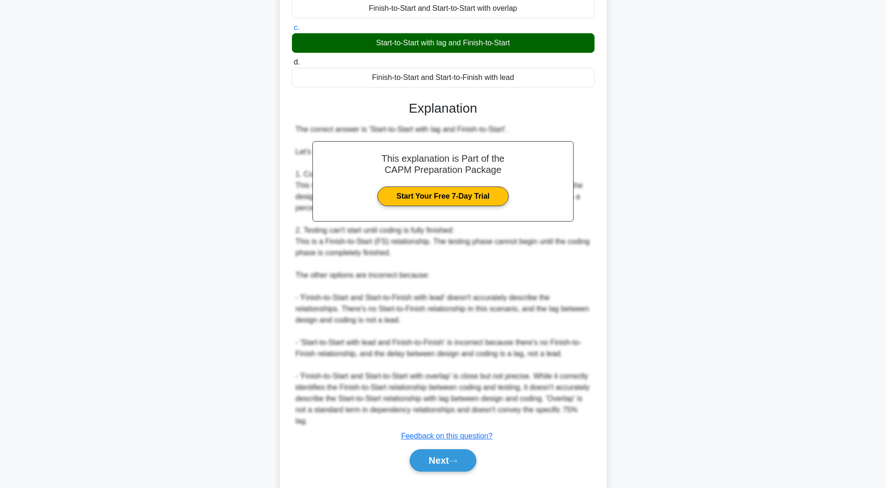
scroll to position [17, 0]
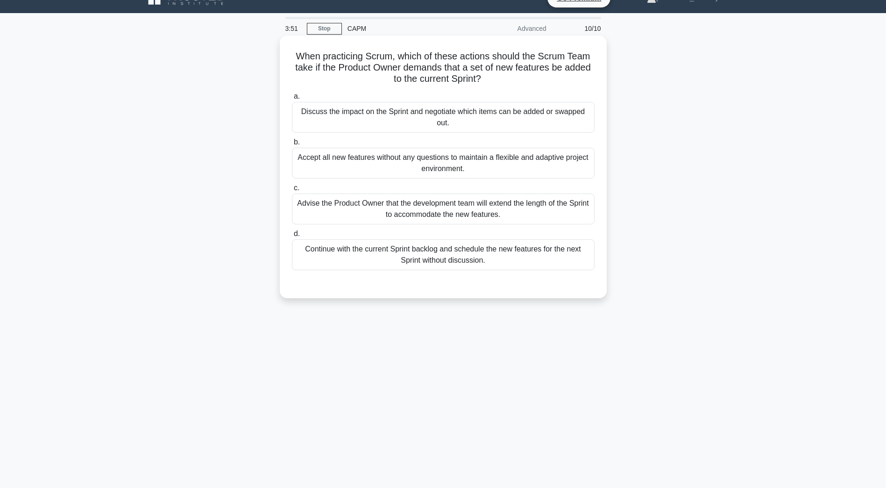
click at [353, 120] on div "Discuss the impact on the Sprint and negotiate which items can be added or swap…" at bounding box center [443, 117] width 303 height 31
click at [292, 99] on input "a. Discuss the impact on the Sprint and negotiate which items can be added or s…" at bounding box center [292, 96] width 0 height 6
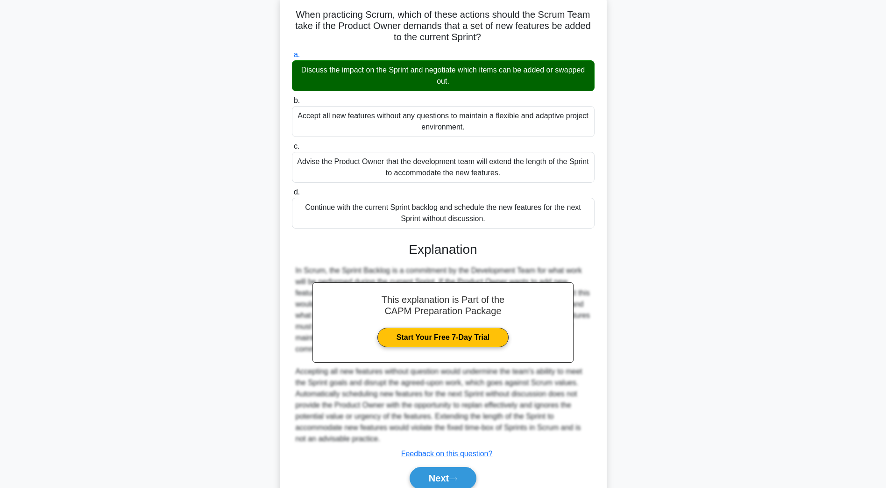
scroll to position [100, 0]
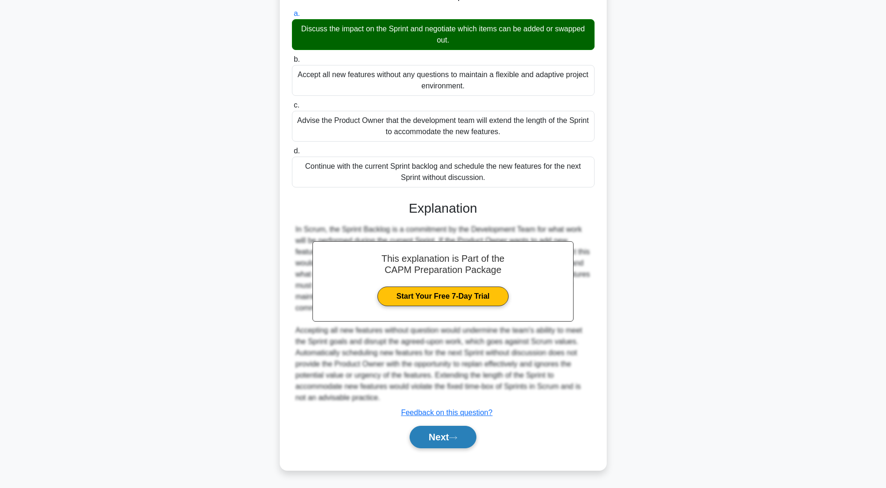
click at [435, 438] on button "Next" at bounding box center [443, 436] width 67 height 22
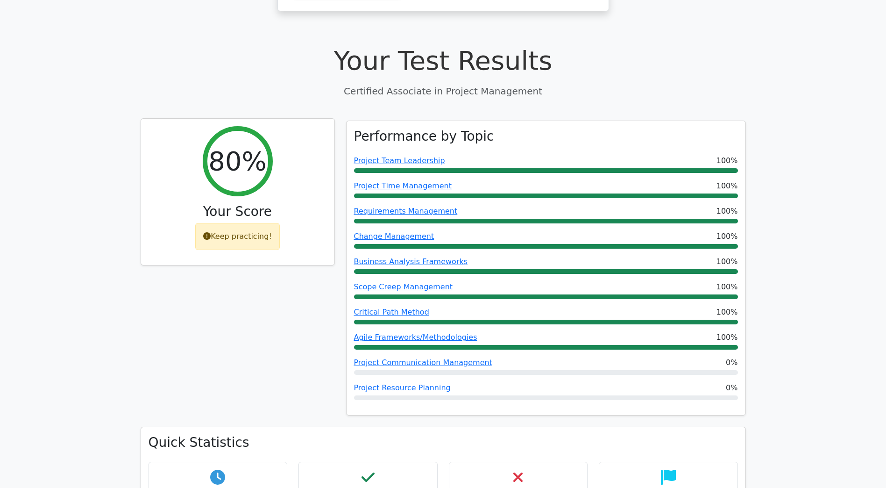
scroll to position [327, 0]
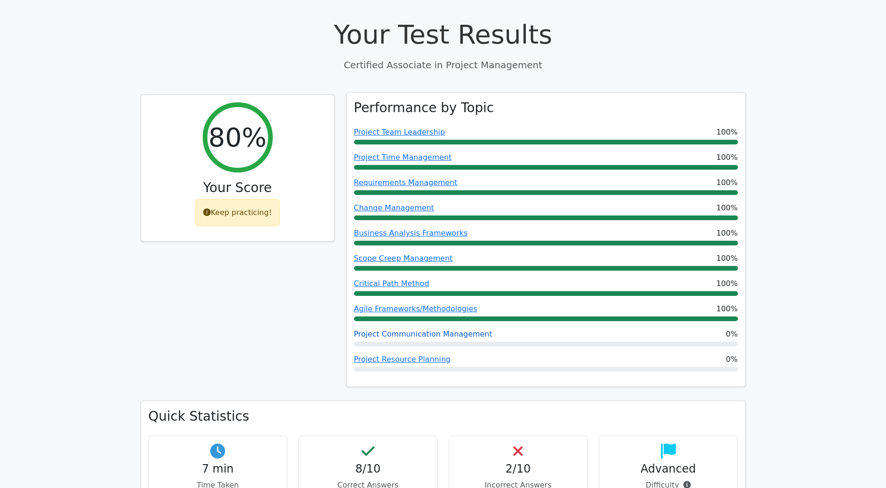
click at [372, 329] on link "Project Communication Management" at bounding box center [423, 333] width 138 height 9
